Goal: Transaction & Acquisition: Book appointment/travel/reservation

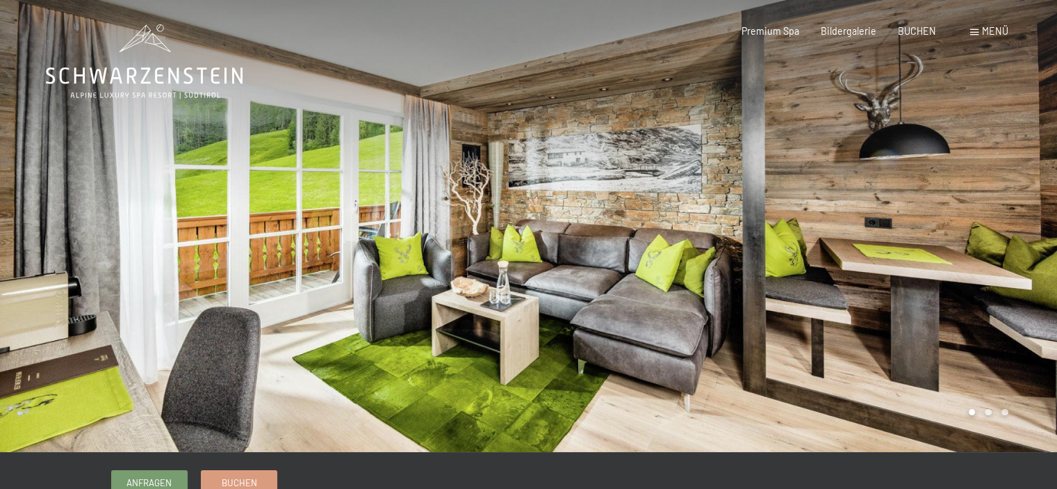
drag, startPoint x: 979, startPoint y: 243, endPoint x: 925, endPoint y: 250, distance: 54.0
click at [925, 250] on div at bounding box center [793, 226] width 529 height 452
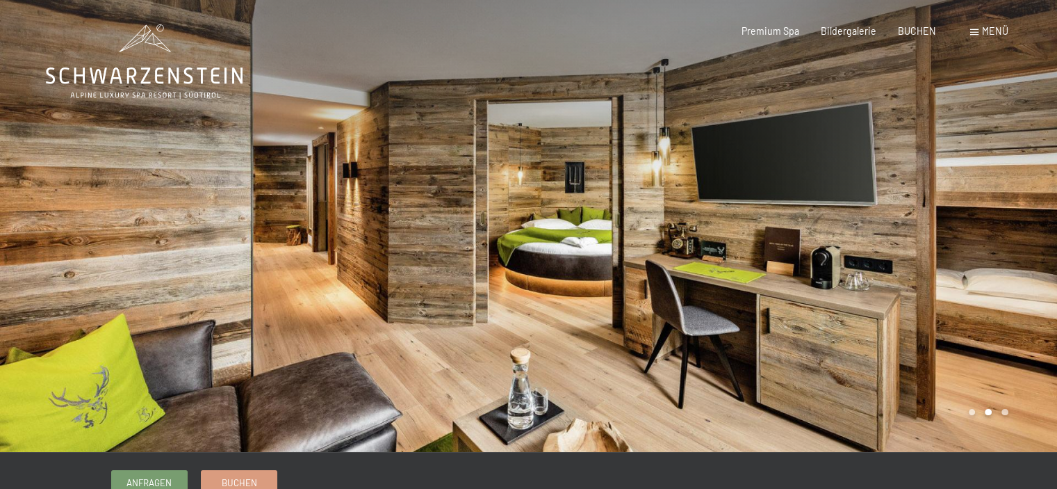
click at [965, 255] on div at bounding box center [793, 226] width 529 height 452
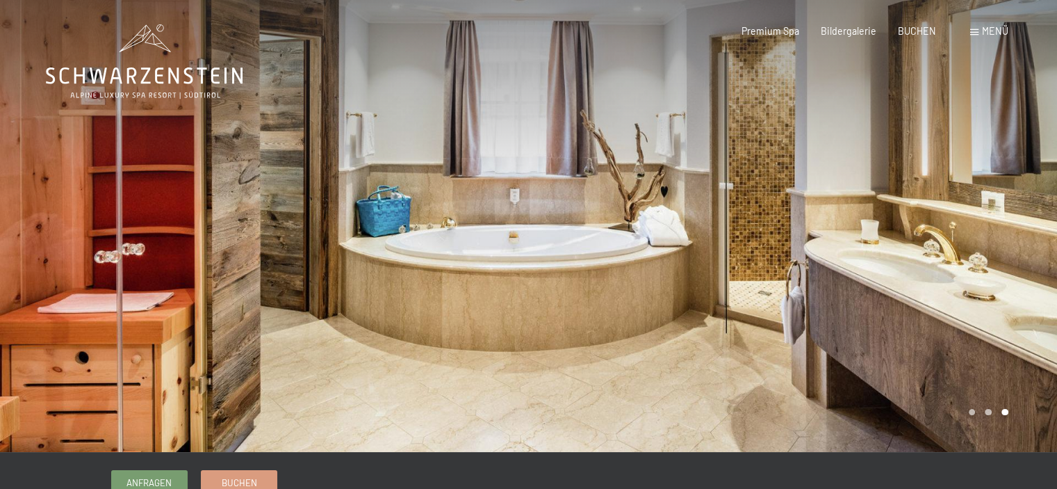
click at [965, 239] on div at bounding box center [793, 226] width 529 height 452
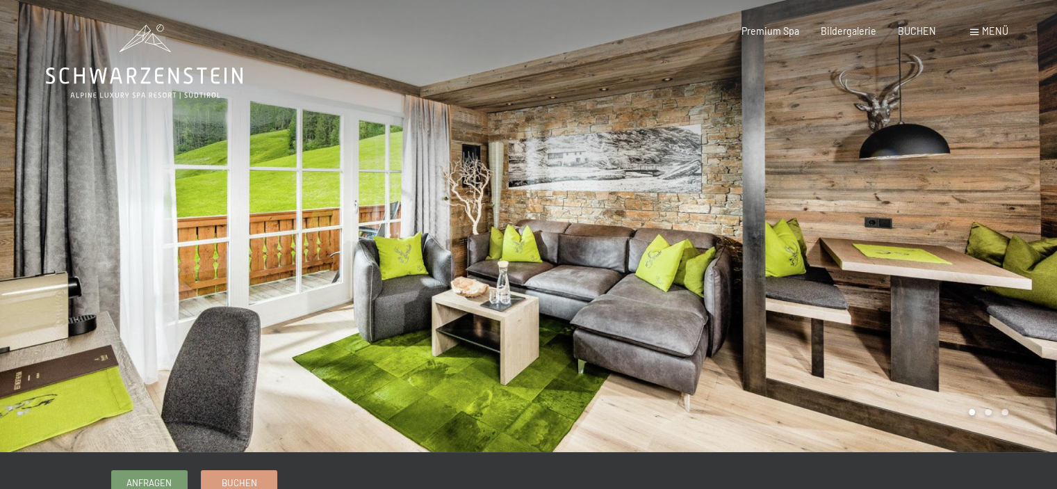
click at [965, 239] on div at bounding box center [793, 226] width 529 height 452
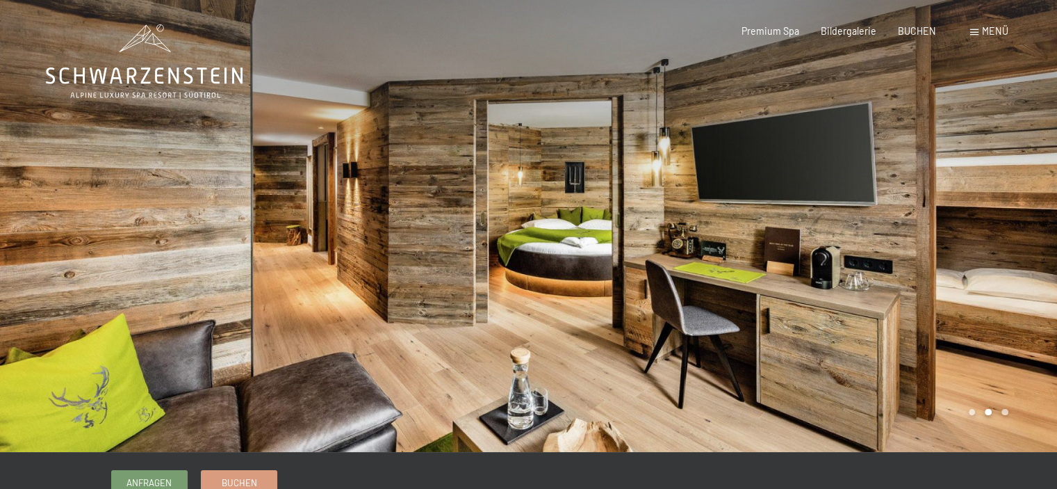
click at [965, 239] on div at bounding box center [793, 226] width 529 height 452
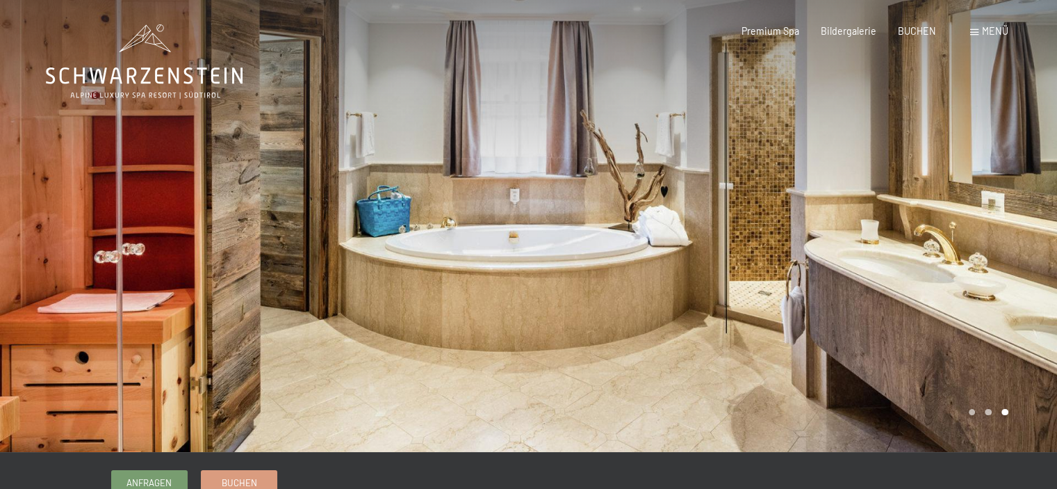
click at [965, 239] on div at bounding box center [793, 226] width 529 height 452
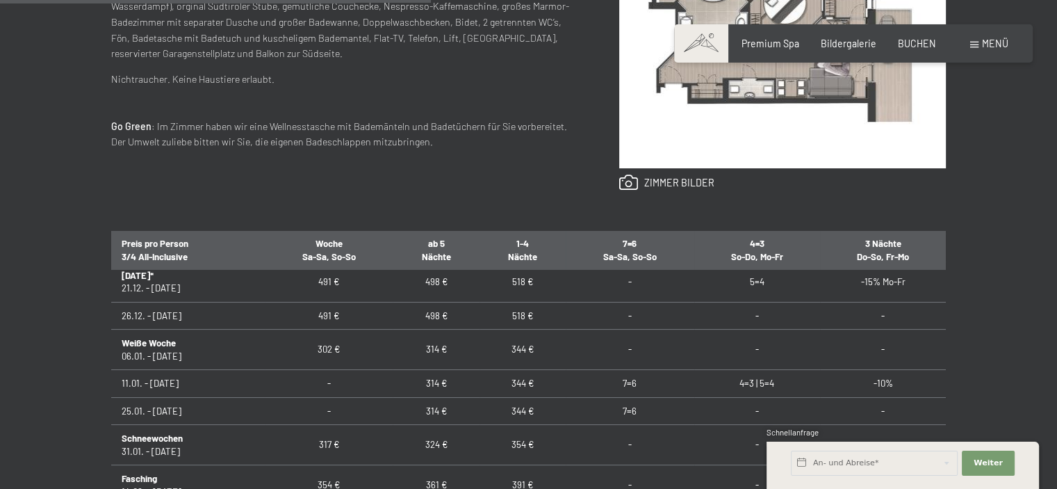
scroll to position [309, 0]
